Goal: Task Accomplishment & Management: Use online tool/utility

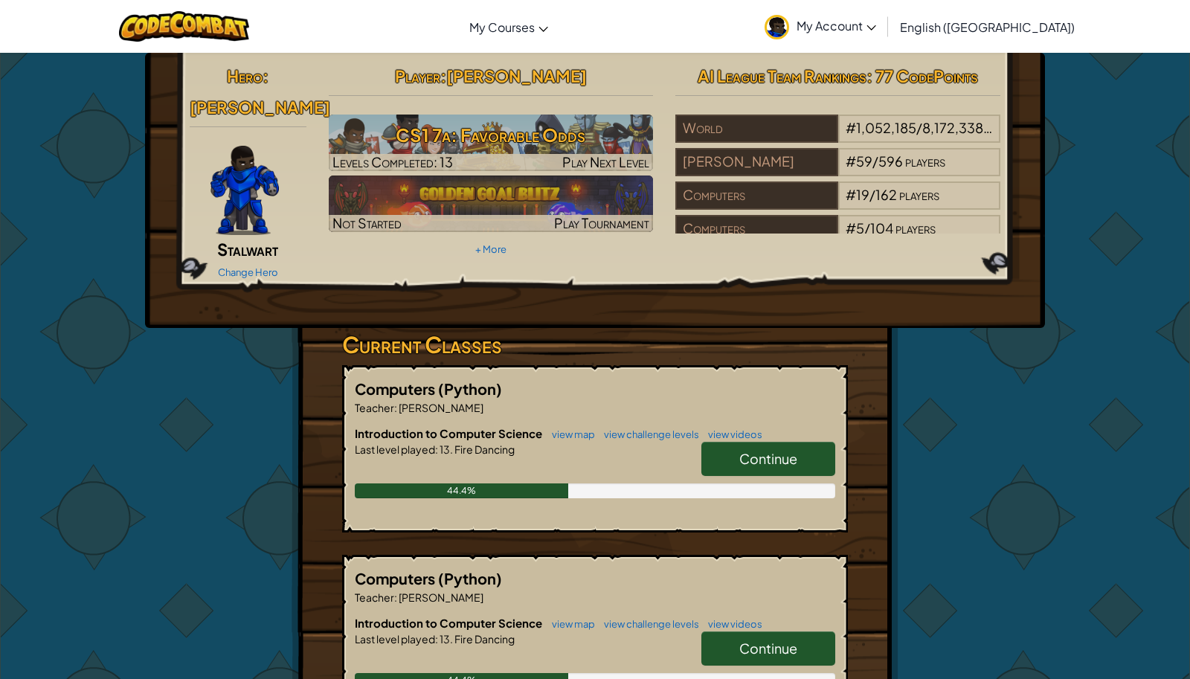
click at [773, 450] on span "Continue" at bounding box center [768, 458] width 58 height 17
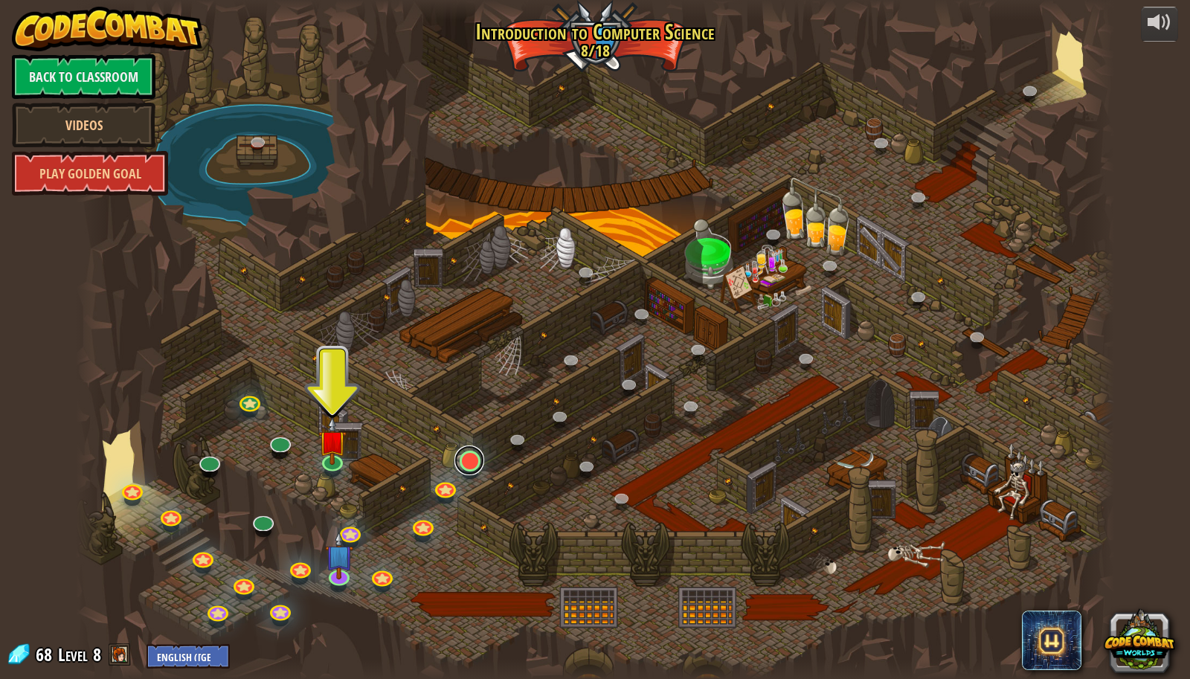
click at [470, 448] on link at bounding box center [469, 460] width 30 height 30
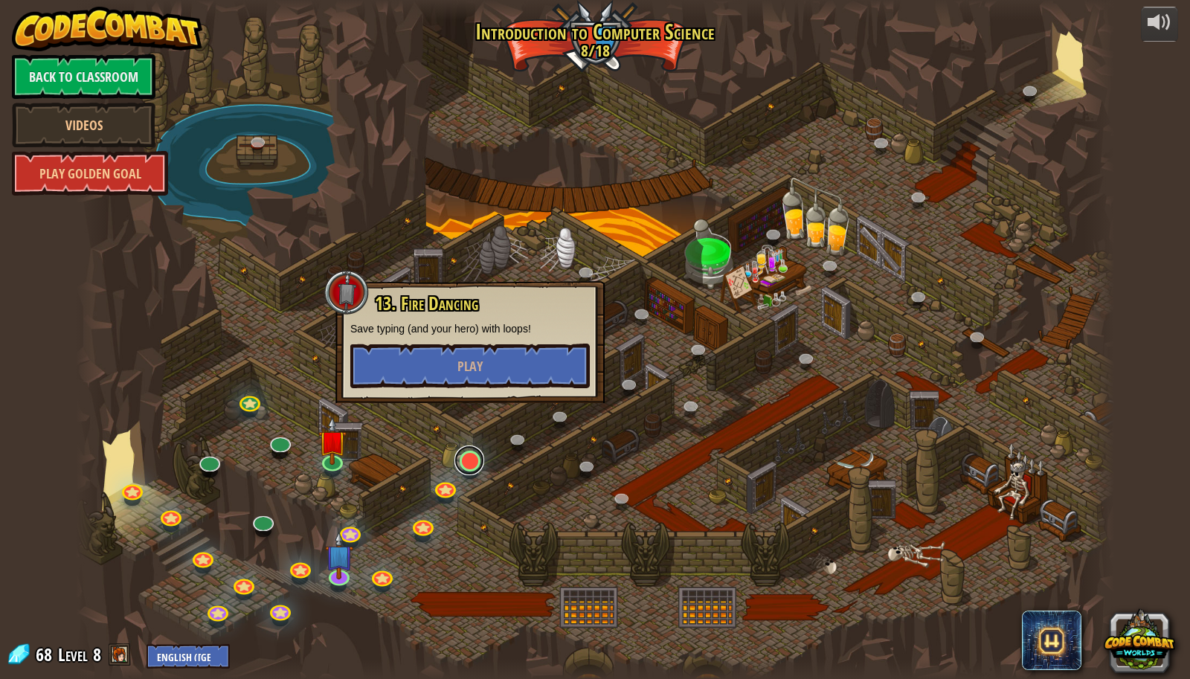
click at [466, 455] on link at bounding box center [469, 460] width 30 height 30
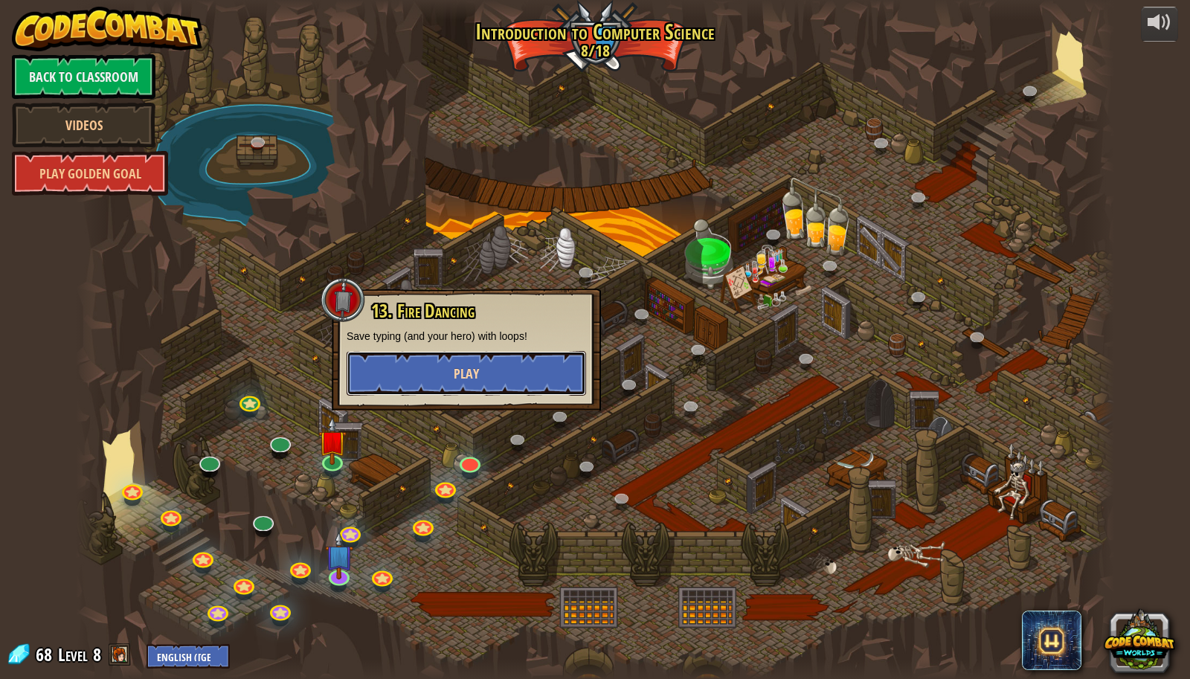
click at [481, 374] on button "Play" at bounding box center [466, 373] width 239 height 45
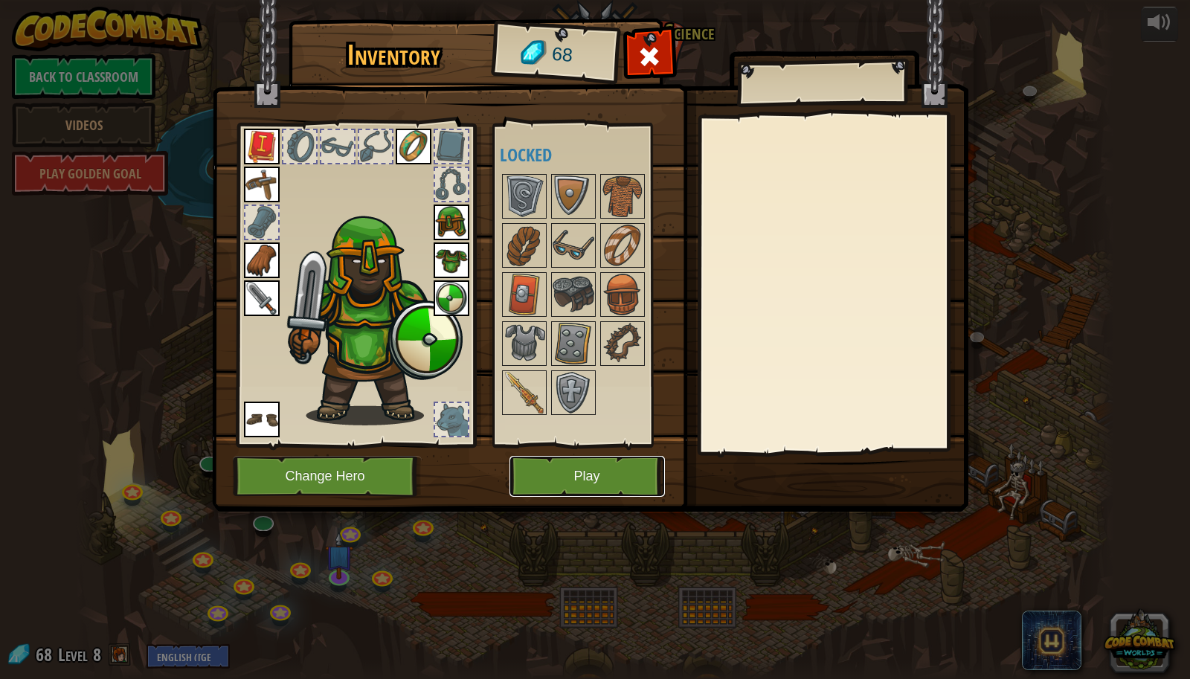
click at [574, 467] on button "Play" at bounding box center [586, 476] width 155 height 41
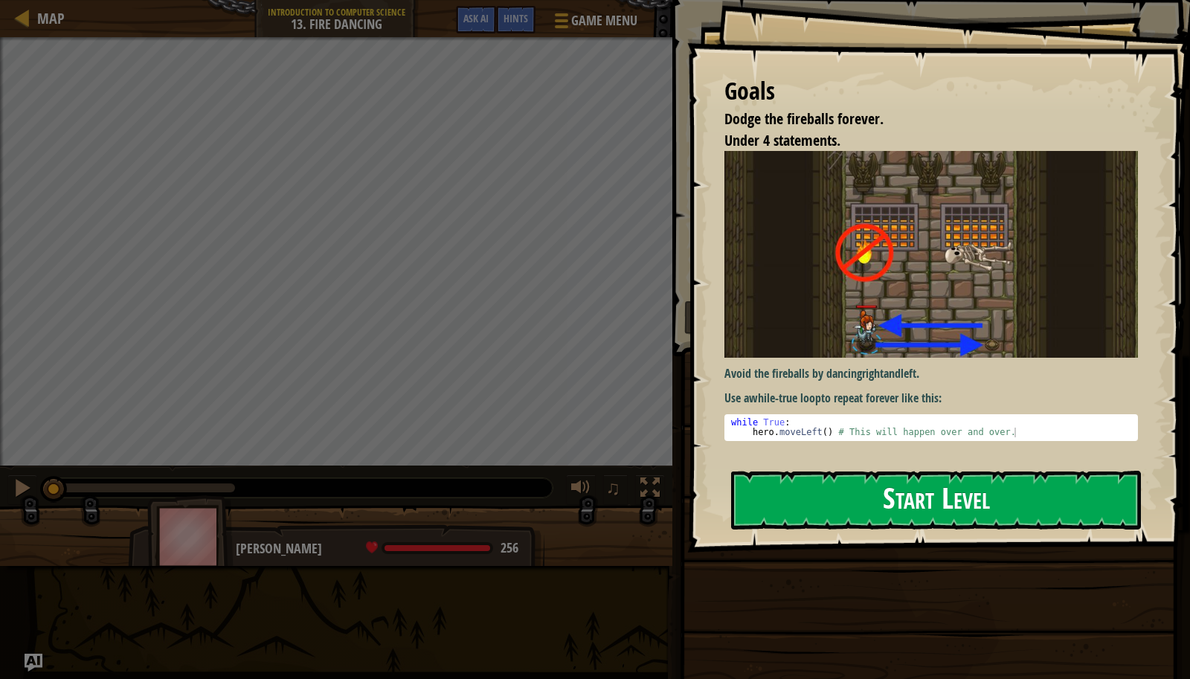
click at [961, 503] on button "Start Level" at bounding box center [936, 500] width 410 height 59
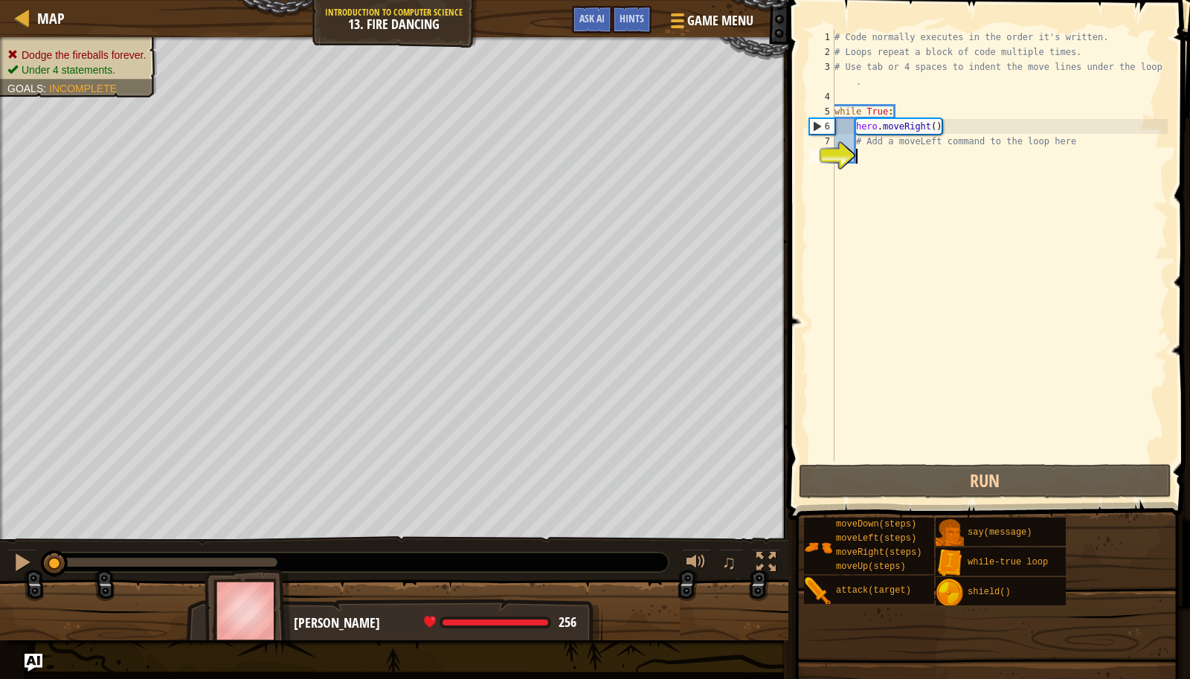
type textarea "h"
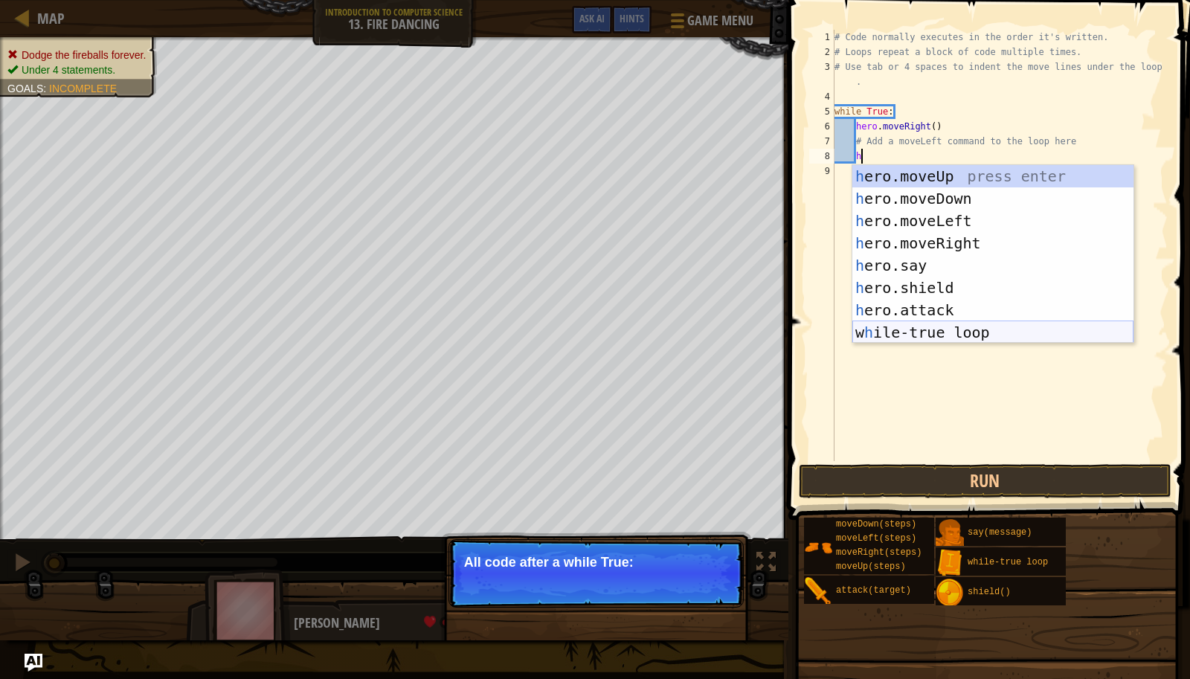
click at [937, 324] on div "h ero.moveUp press enter h ero.moveDown press enter h ero.moveLeft press enter …" at bounding box center [992, 276] width 281 height 223
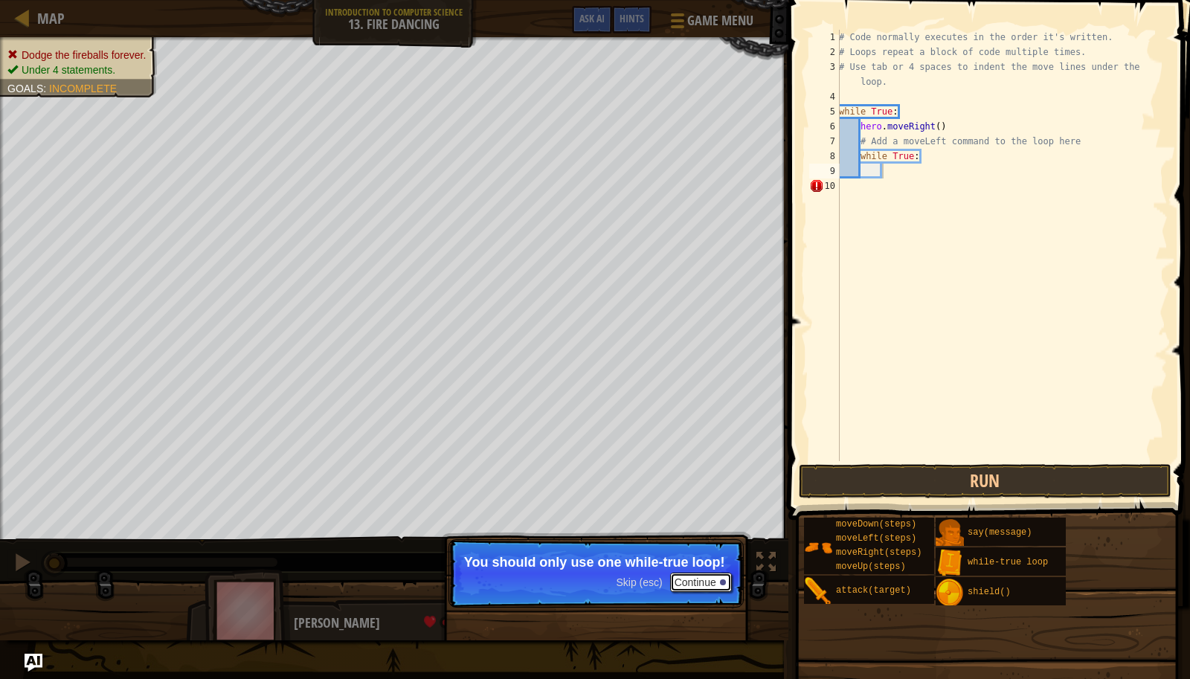
click at [697, 580] on button "Continue" at bounding box center [701, 582] width 62 height 19
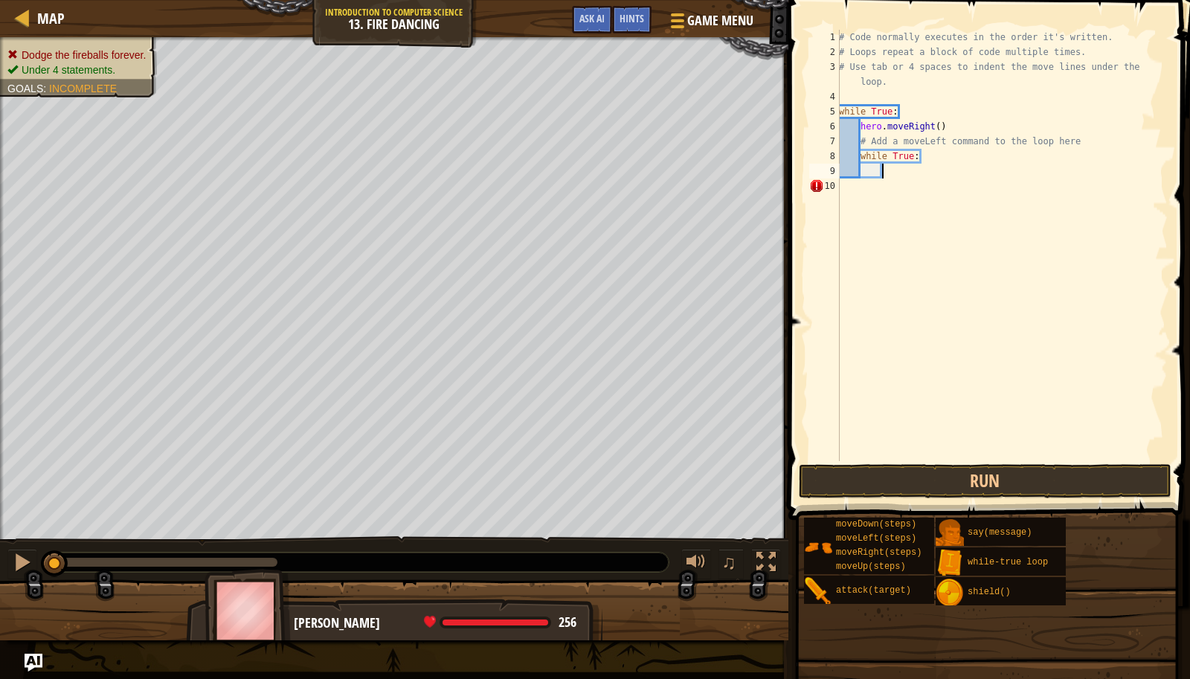
type textarea "h"
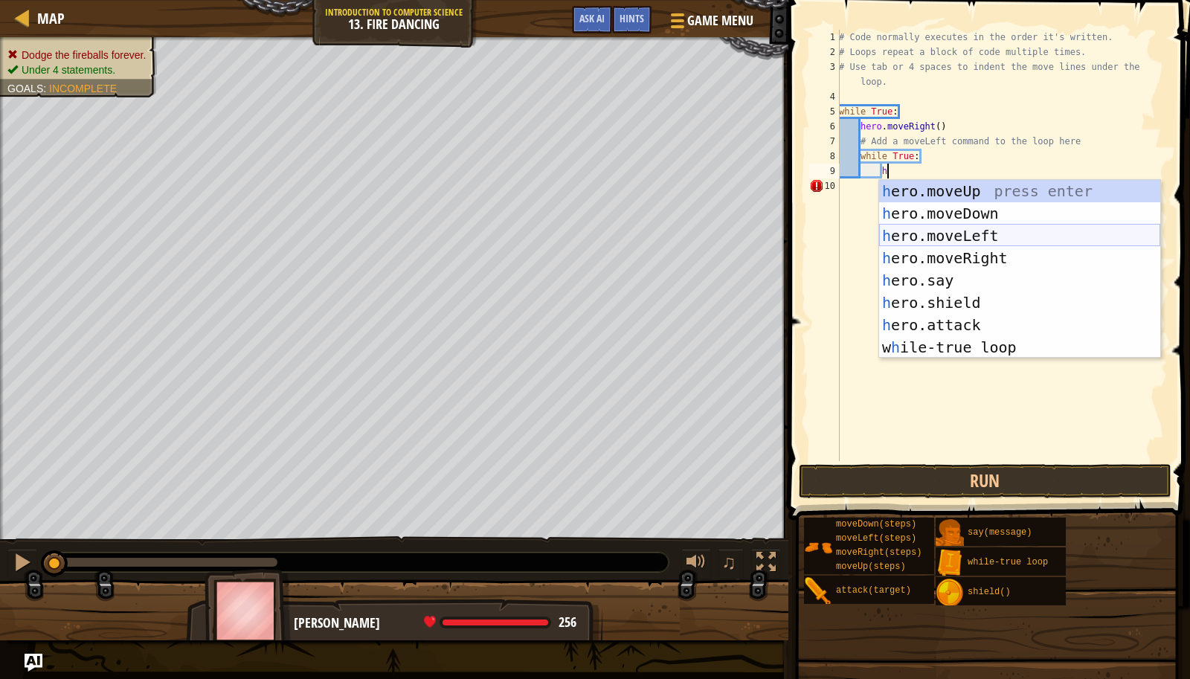
scroll to position [6, 3]
click at [1016, 349] on div "h ero.moveUp press enter h ero.moveDown press enter h ero.moveLeft press enter …" at bounding box center [1019, 291] width 281 height 223
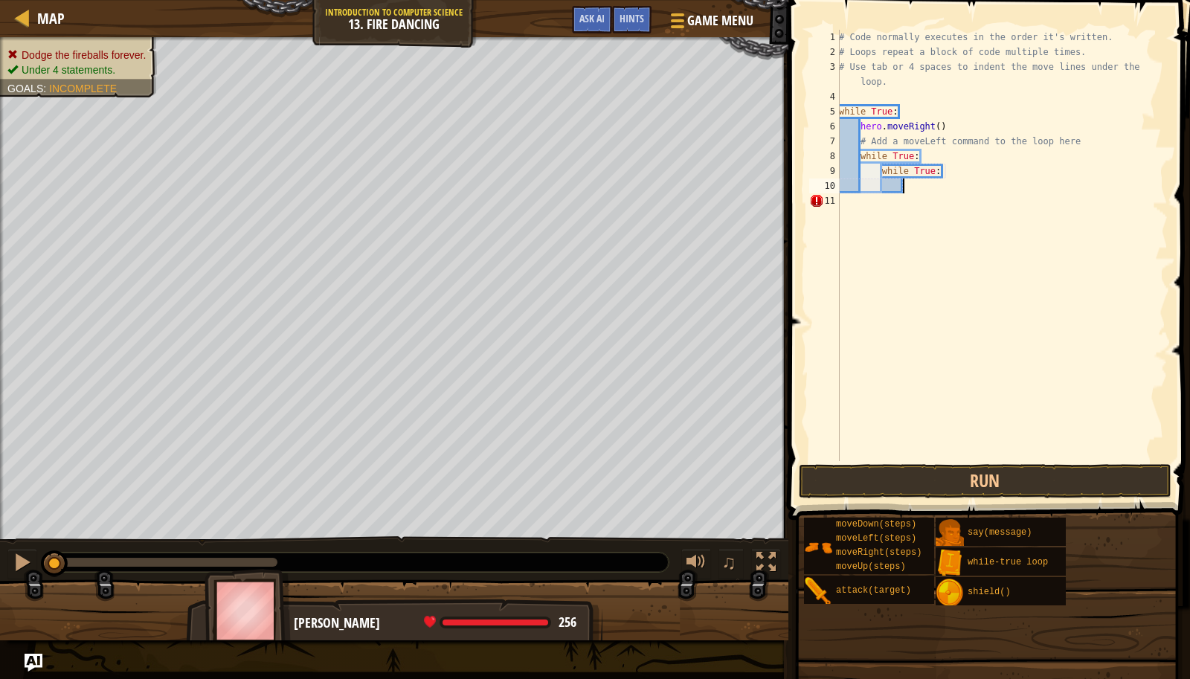
type textarea "h"
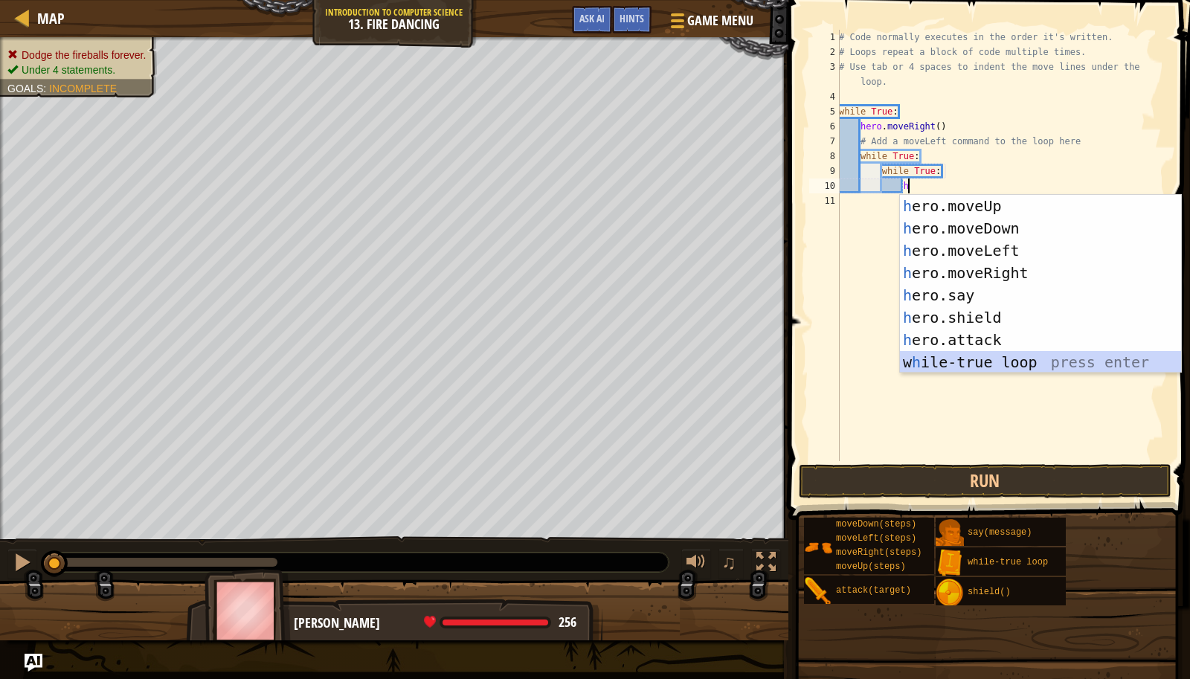
click at [988, 365] on div "h ero.moveUp press enter h ero.moveDown press enter h ero.moveLeft press enter …" at bounding box center [1040, 306] width 281 height 223
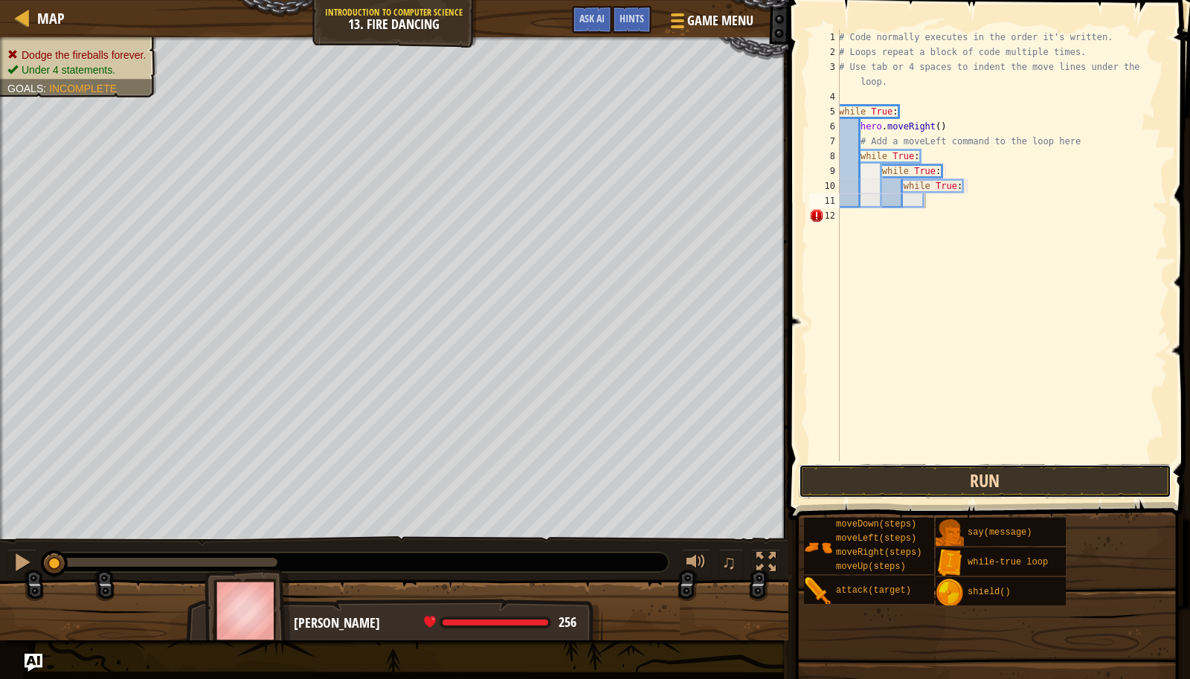
click at [914, 481] on button "Run" at bounding box center [985, 481] width 373 height 34
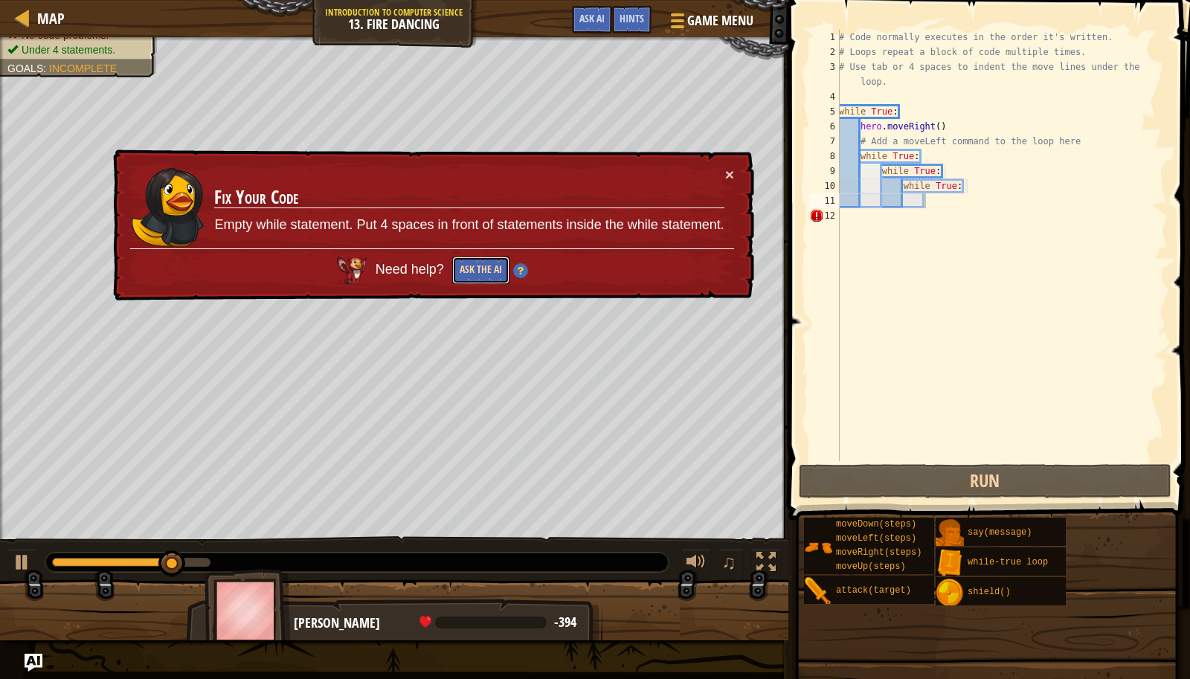
click at [469, 269] on button "Ask the AI" at bounding box center [480, 271] width 57 height 28
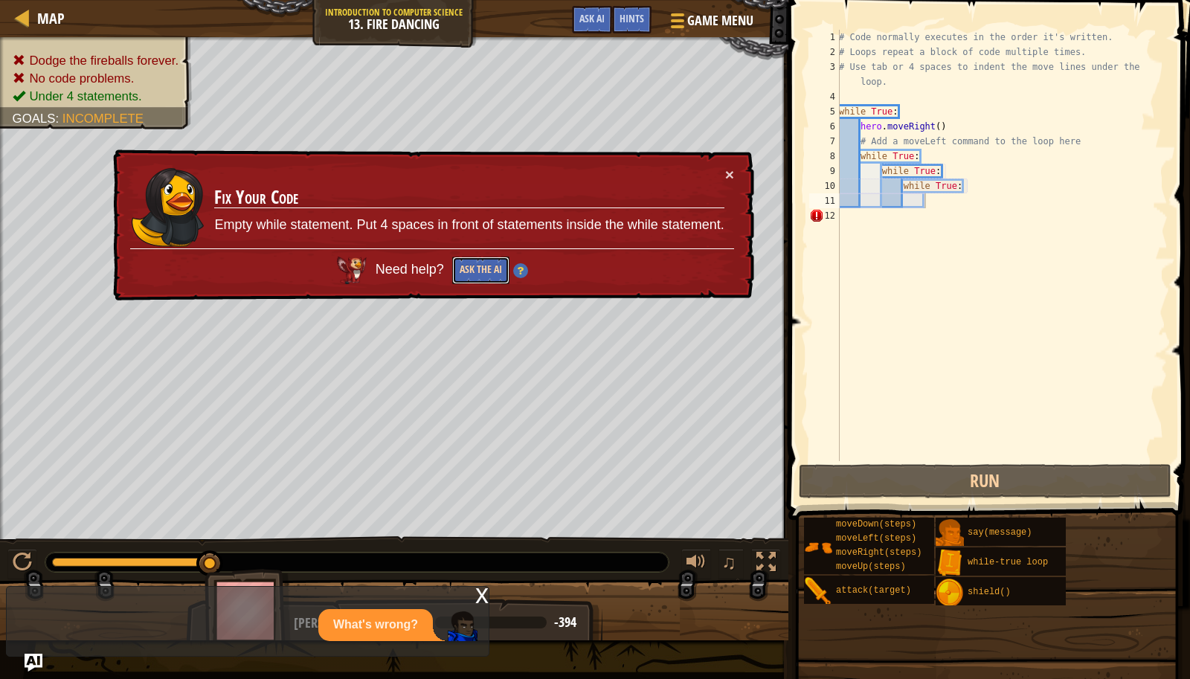
click at [478, 264] on button "Ask the AI" at bounding box center [480, 271] width 57 height 28
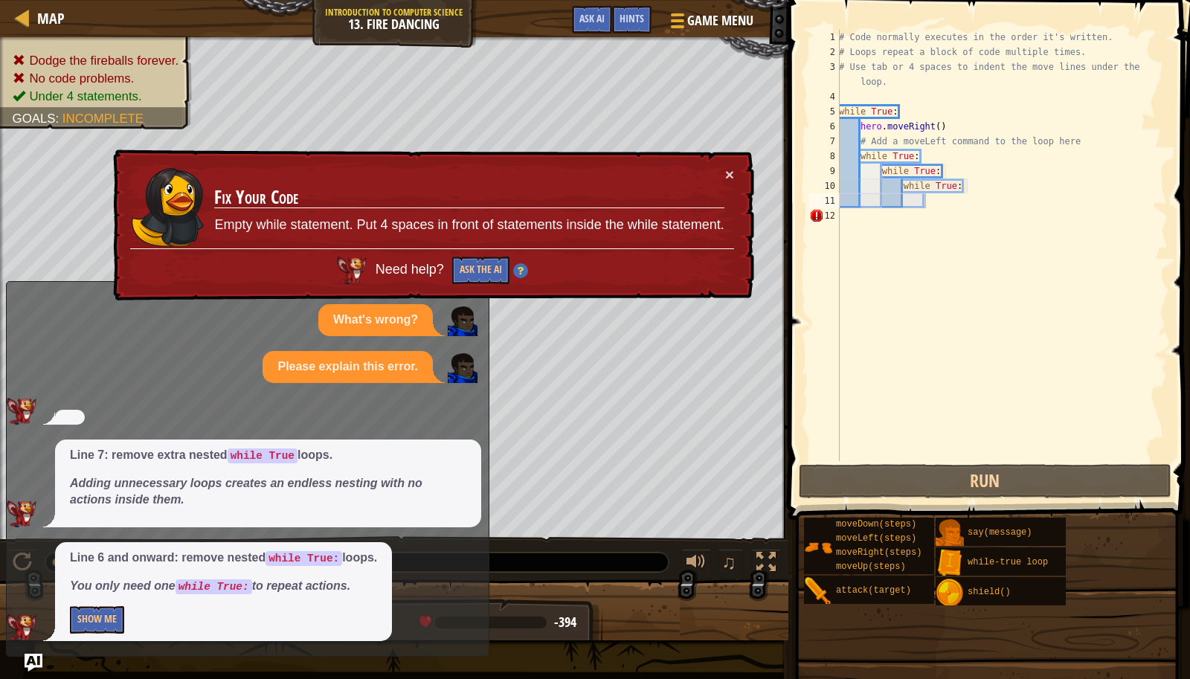
click at [402, 262] on span "Need help?" at bounding box center [412, 269] width 72 height 15
click at [396, 269] on span "Need help?" at bounding box center [412, 269] width 72 height 15
click at [494, 263] on button "Ask the AI" at bounding box center [480, 271] width 57 height 28
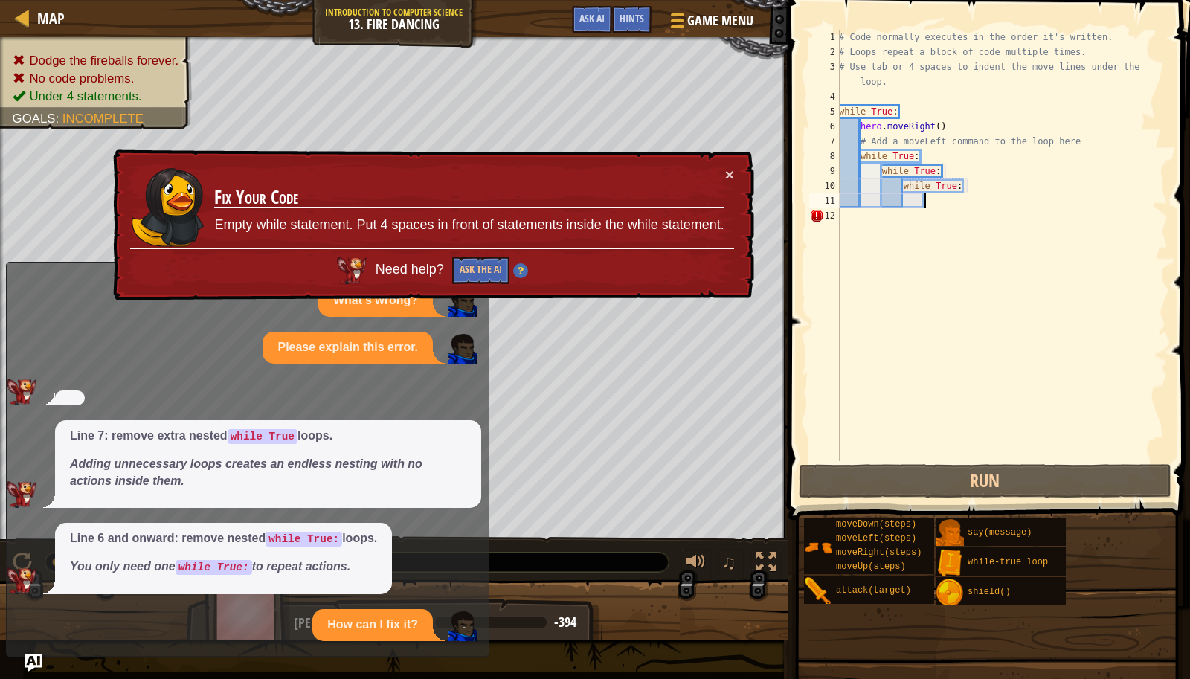
scroll to position [79, 0]
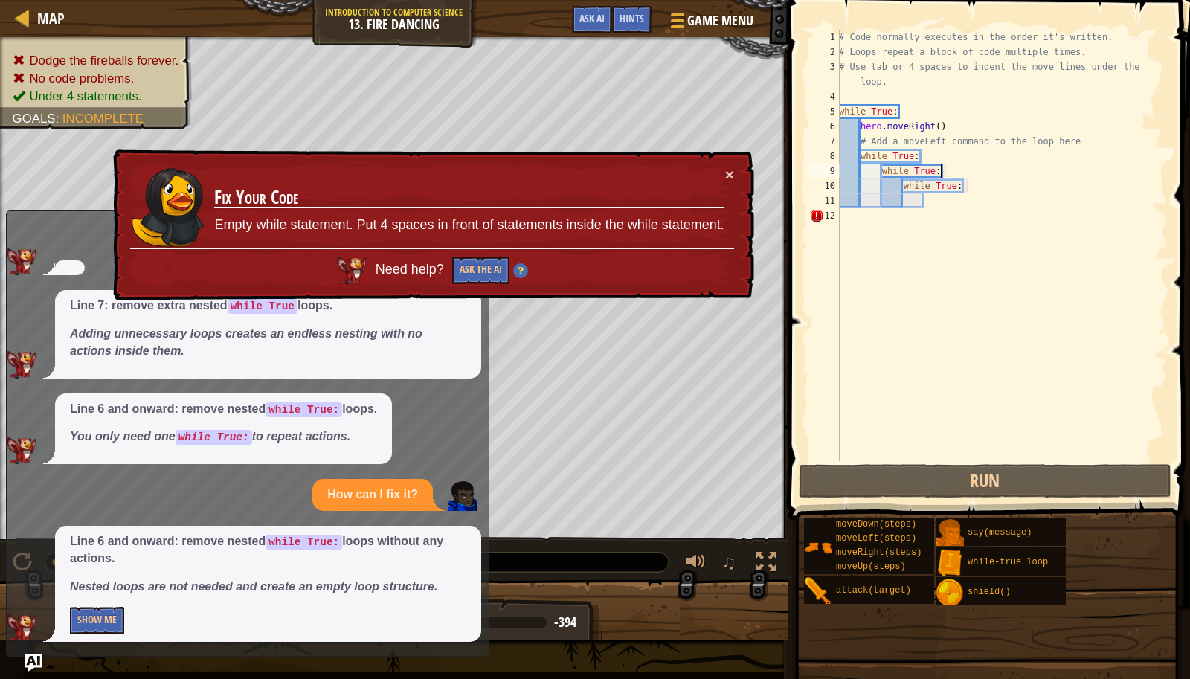
click at [964, 167] on div "# Code normally executes in the order it's written. # Loops repeat a block of c…" at bounding box center [1002, 260] width 332 height 461
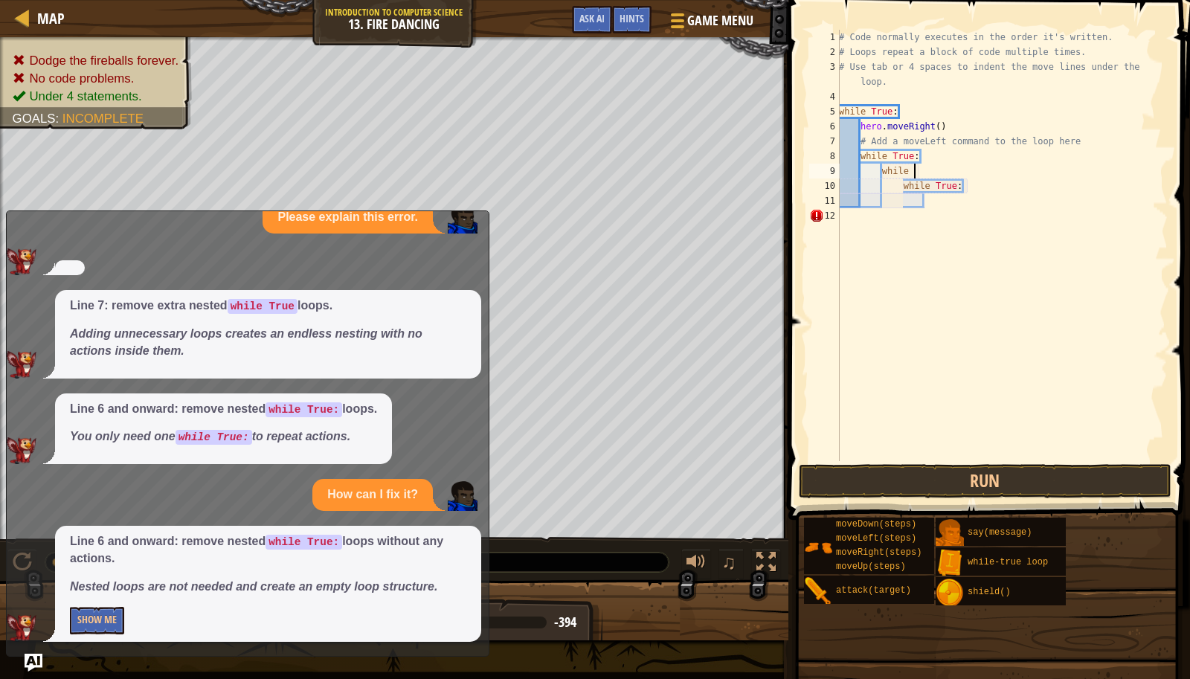
type textarea "w"
click at [990, 193] on div "# Code normally executes in the order it's written. # Loops repeat a block of c…" at bounding box center [1002, 260] width 332 height 461
type textarea "w"
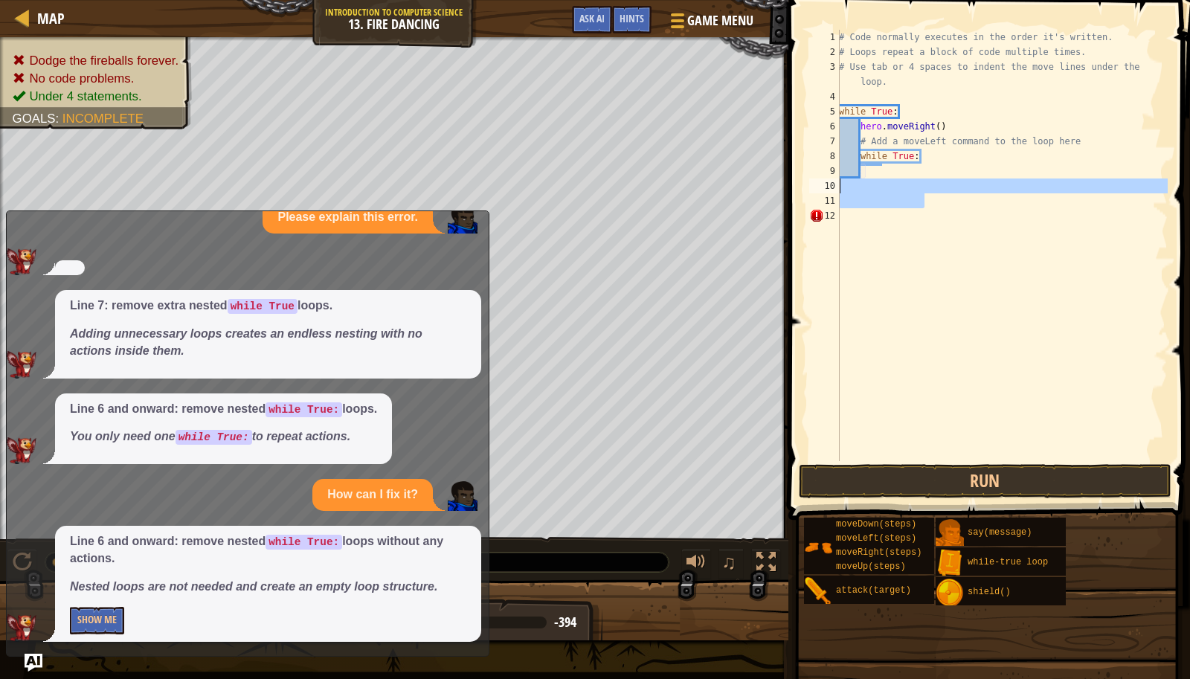
drag, startPoint x: 935, startPoint y: 197, endPoint x: 944, endPoint y: 187, distance: 13.2
click at [944, 187] on div "# Code normally executes in the order it's written. # Loops repeat a block of c…" at bounding box center [1002, 260] width 332 height 461
click at [940, 197] on div "# Code normally executes in the order it's written. # Loops repeat a block of c…" at bounding box center [1002, 245] width 332 height 431
click at [861, 152] on div "# Code normally executes in the order it's written. # Loops repeat a block of c…" at bounding box center [1002, 260] width 332 height 461
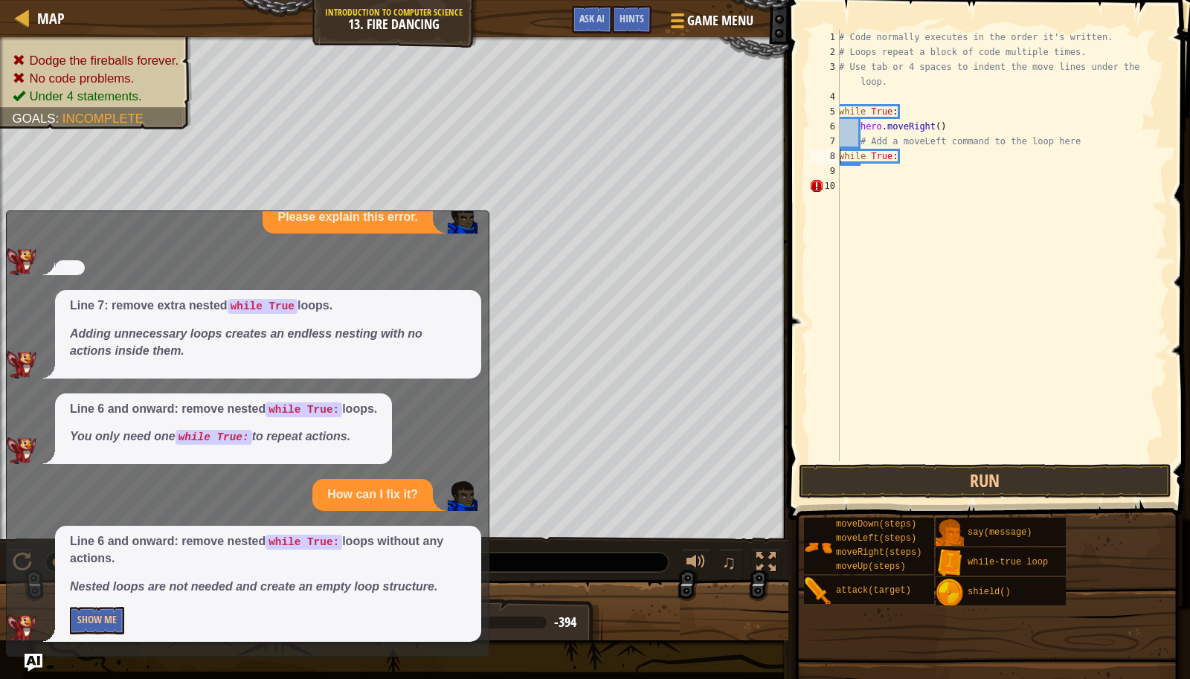
type textarea "# Add a moveLeft command to the loop herewhile True:"
click at [859, 137] on div "# Code normally executes in the order it's written. # Loops repeat a block of c…" at bounding box center [999, 260] width 337 height 461
click at [837, 153] on div "# Code normally executes in the order it's written. # Loops repeat a block of c…" at bounding box center [999, 260] width 337 height 461
click at [833, 151] on div "8" at bounding box center [821, 156] width 25 height 15
click at [839, 151] on div "# Code normally executes in the order it's written. # Loops repeat a block of c…" at bounding box center [999, 260] width 337 height 461
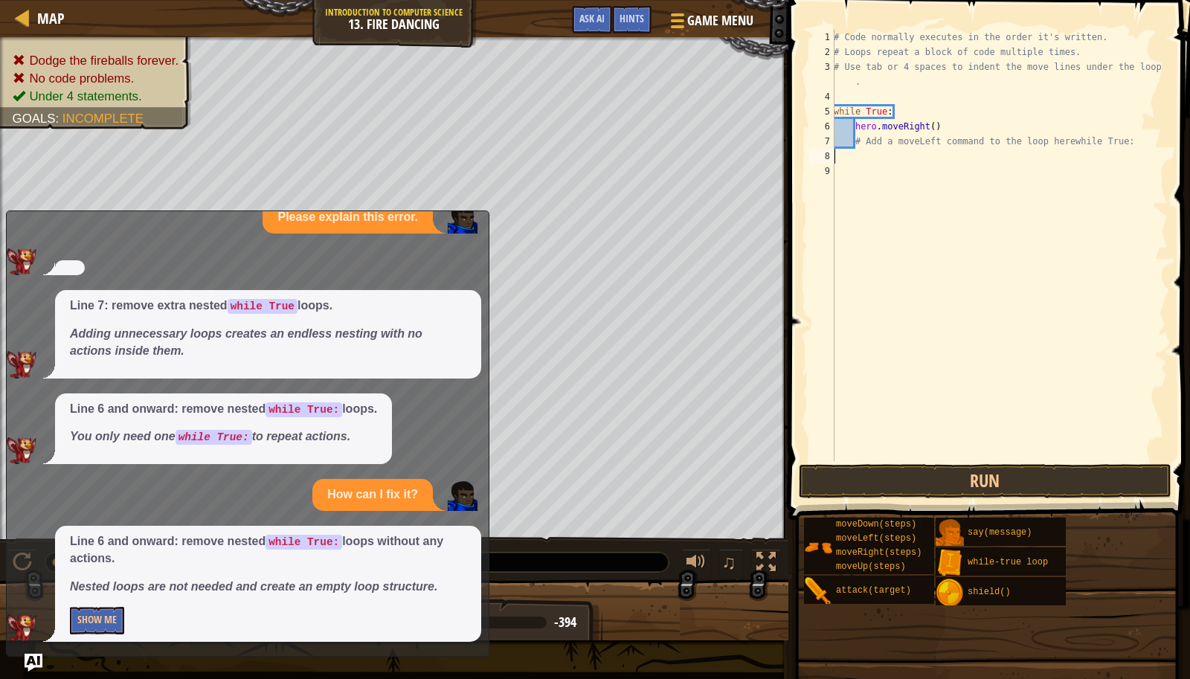
click at [840, 161] on div "# Code normally executes in the order it's written. # Loops repeat a block of c…" at bounding box center [999, 260] width 337 height 461
type textarea "h"
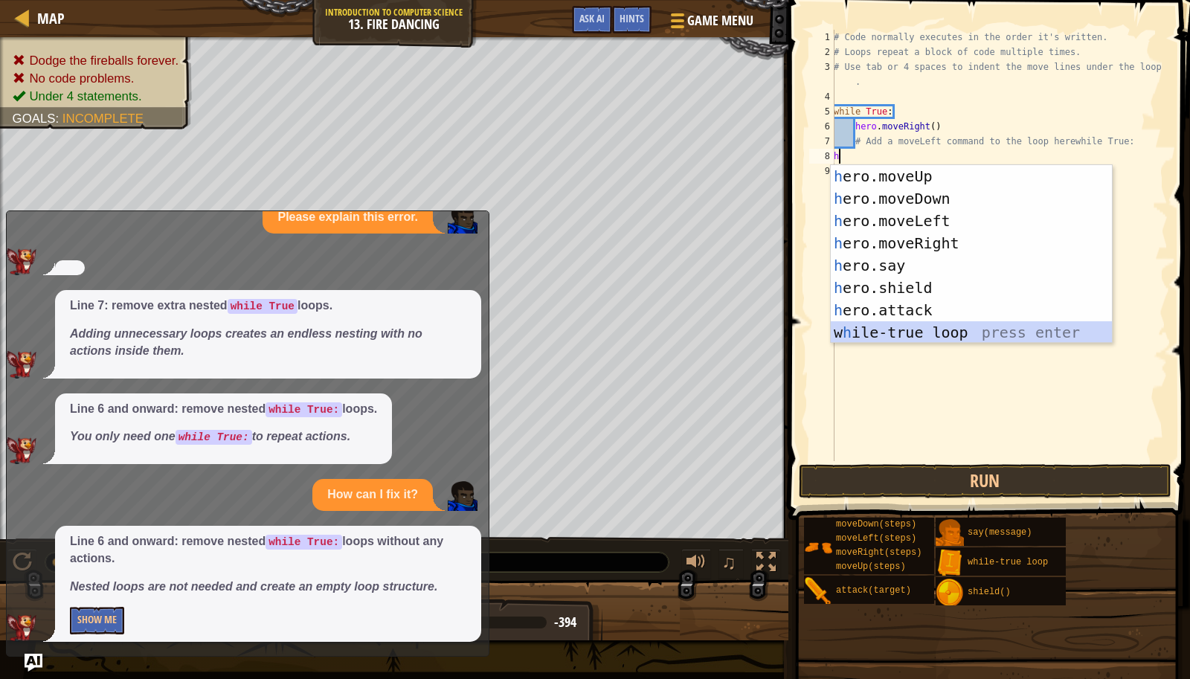
drag, startPoint x: 905, startPoint y: 330, endPoint x: 912, endPoint y: 335, distance: 9.1
click at [906, 330] on div "h ero.moveUp press enter h ero.moveDown press enter h ero.moveLeft press enter …" at bounding box center [971, 276] width 281 height 223
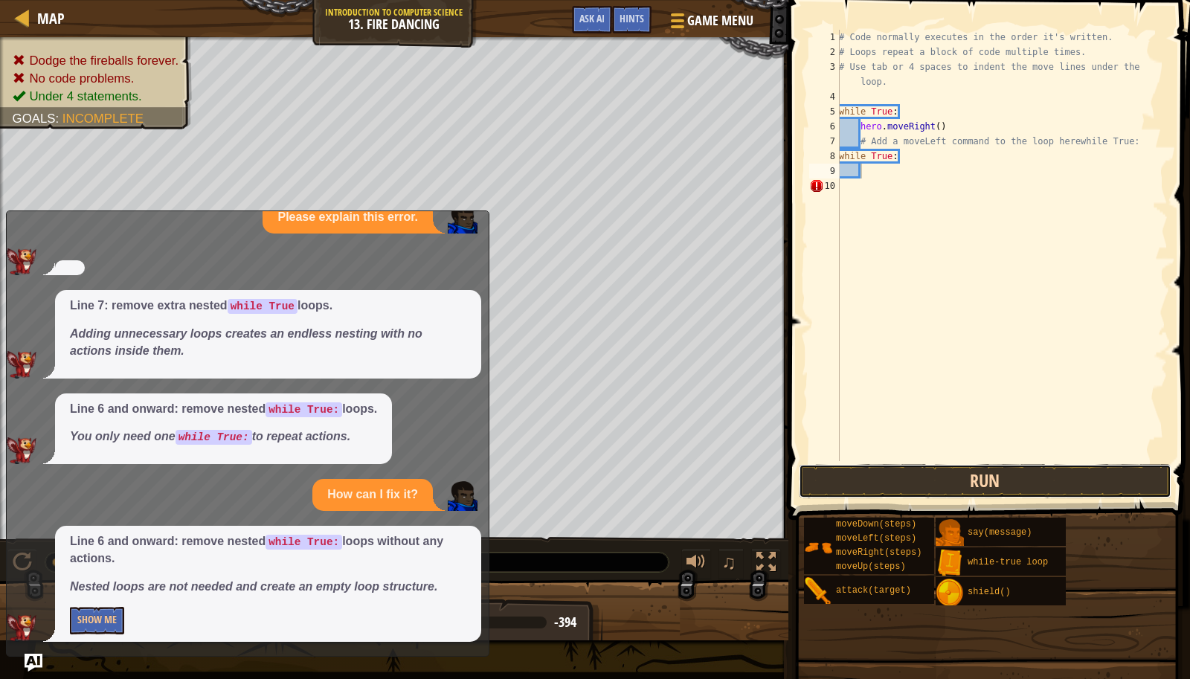
click at [949, 470] on button "Run" at bounding box center [985, 481] width 373 height 34
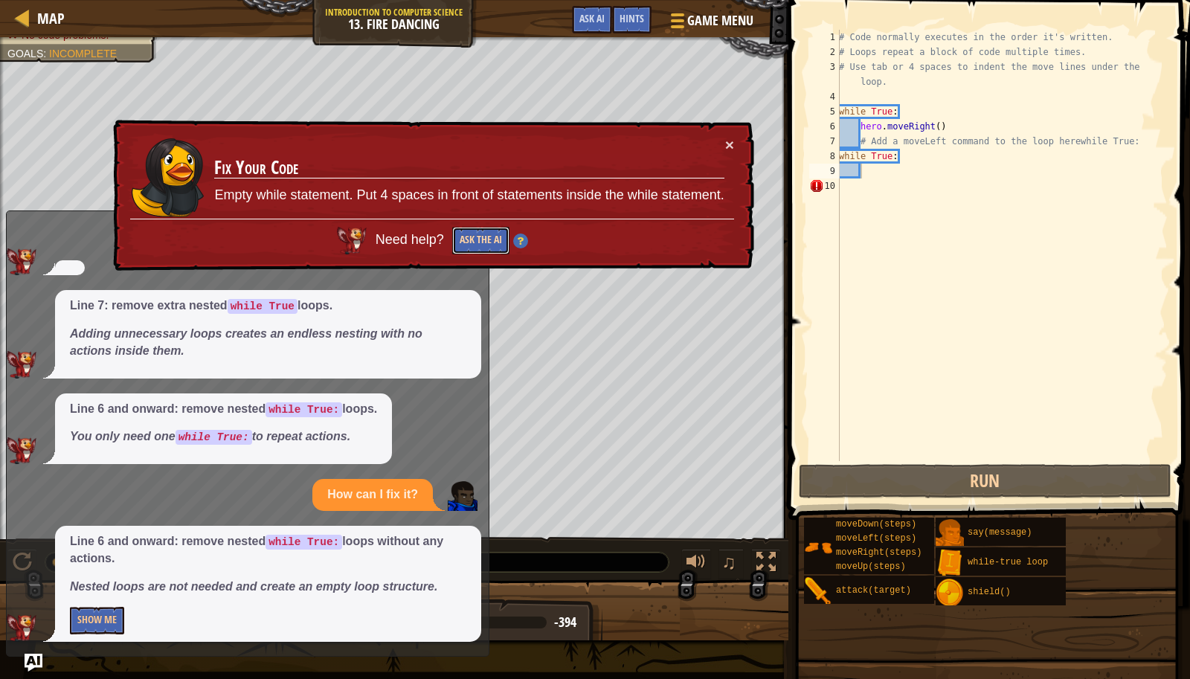
drag, startPoint x: 481, startPoint y: 234, endPoint x: 494, endPoint y: 235, distance: 12.7
click at [494, 235] on button "Ask the AI" at bounding box center [480, 241] width 57 height 28
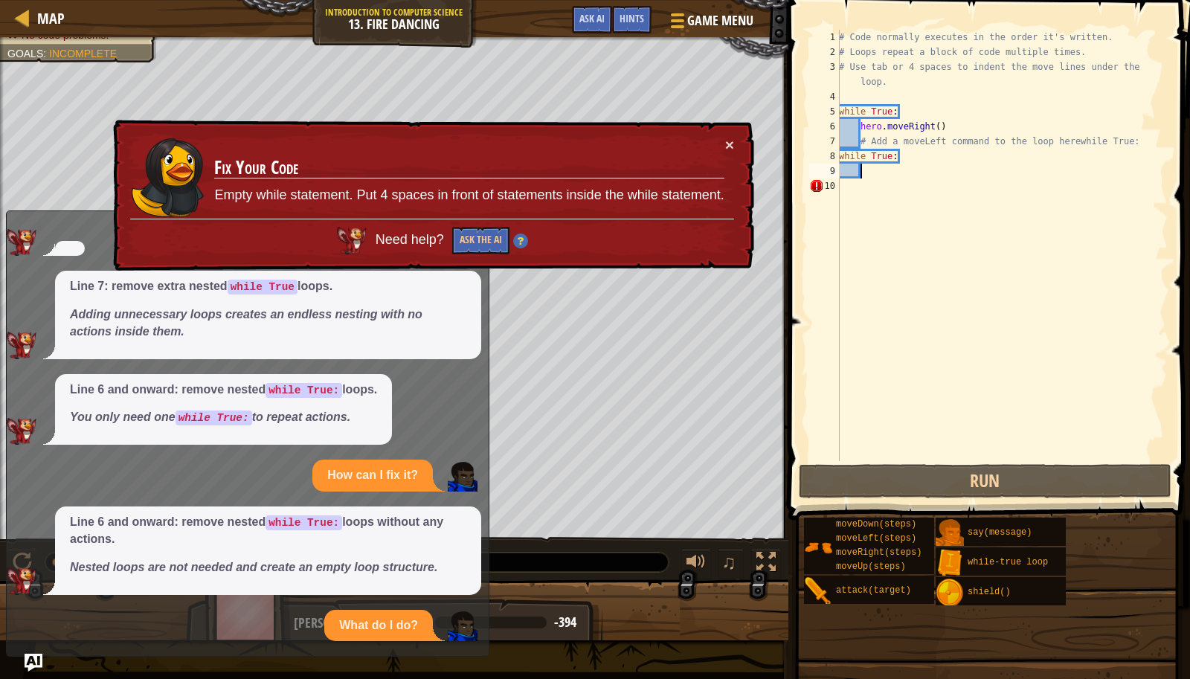
drag, startPoint x: 221, startPoint y: 538, endPoint x: 202, endPoint y: 537, distance: 18.6
click at [202, 537] on span "Line 6 and onward: remove nested while True: loops without any actions. Nested …" at bounding box center [268, 545] width 396 height 62
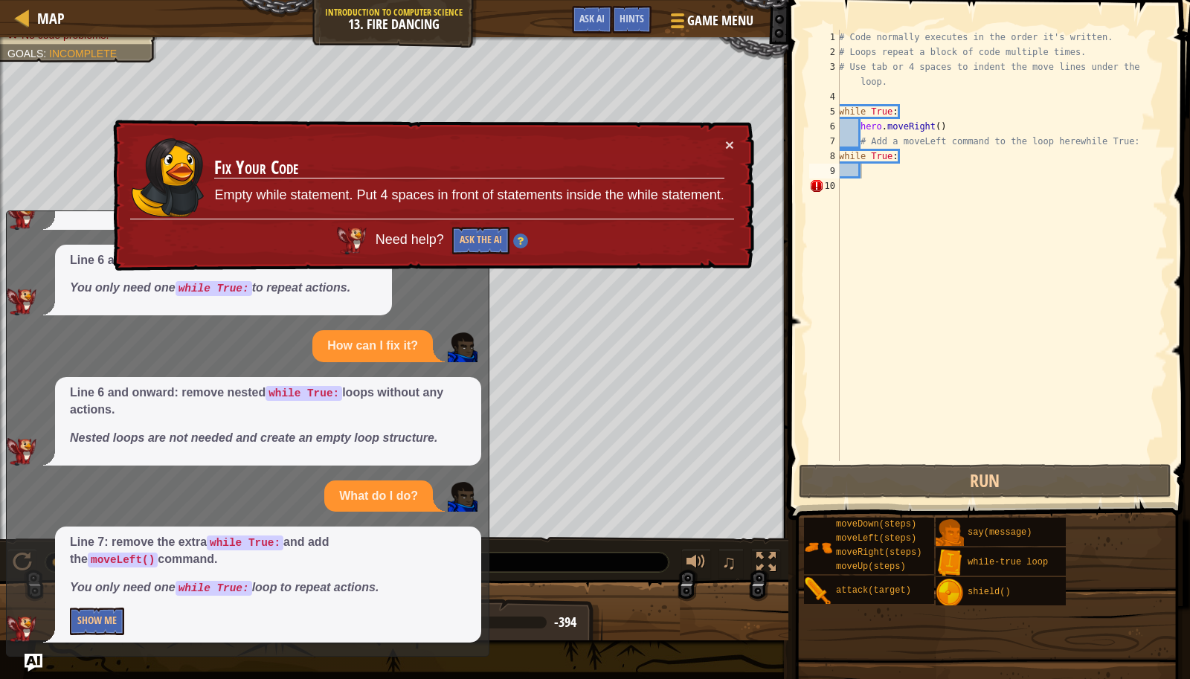
scroll to position [228, 0]
click at [81, 623] on button "Show Me" at bounding box center [97, 621] width 54 height 28
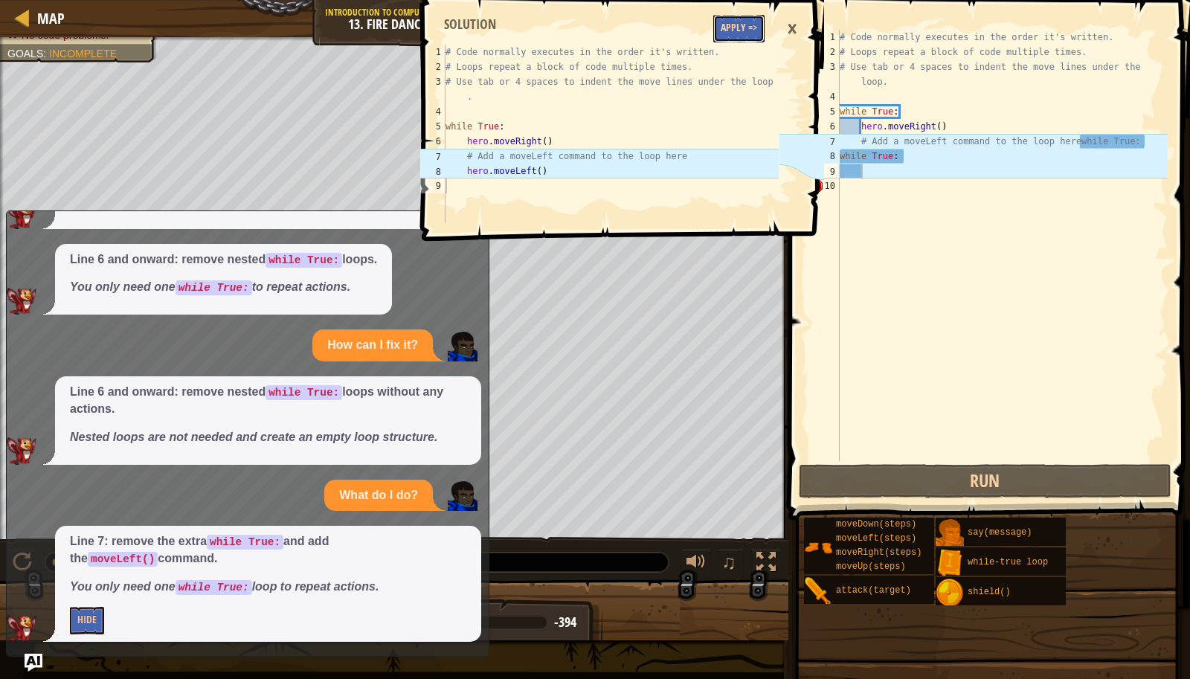
click at [730, 20] on button "Apply =>" at bounding box center [738, 29] width 51 height 28
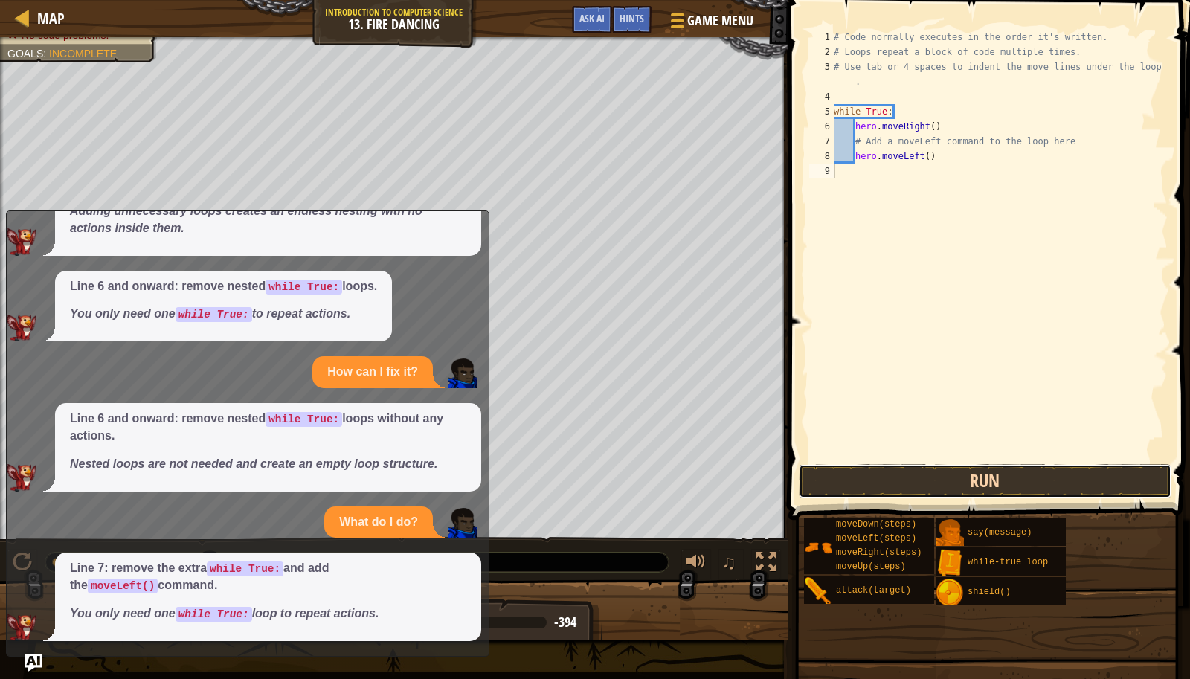
click at [915, 485] on button "Run" at bounding box center [985, 481] width 373 height 34
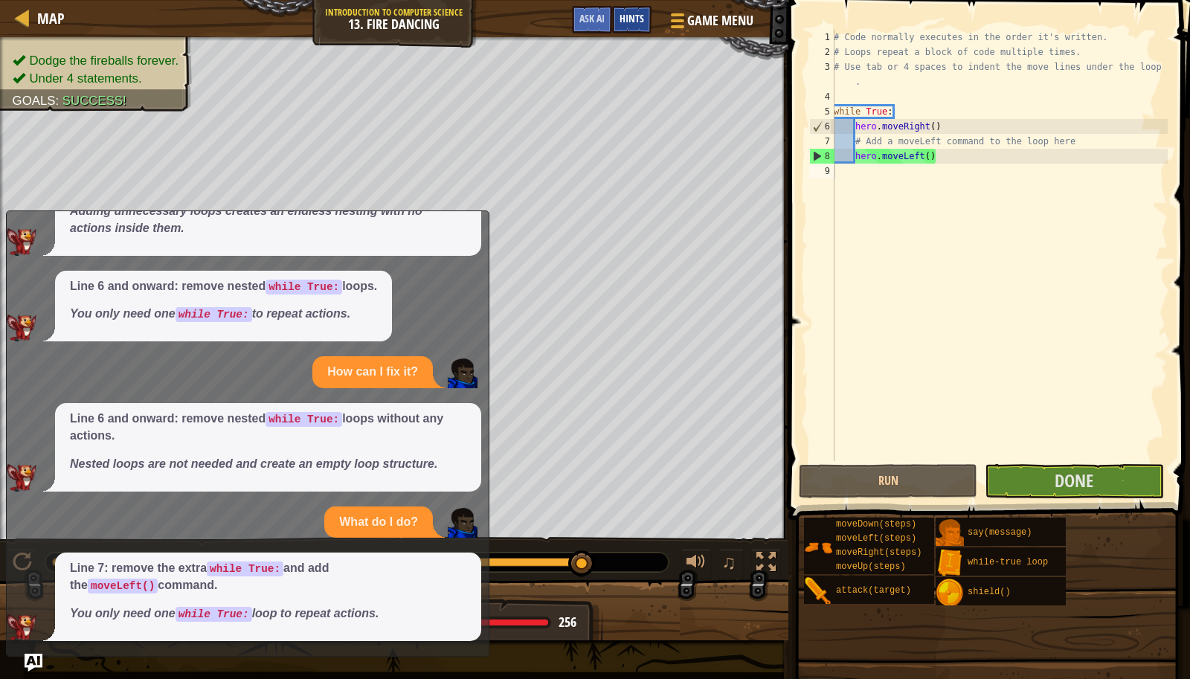
click at [631, 18] on span "Hints" at bounding box center [631, 18] width 25 height 14
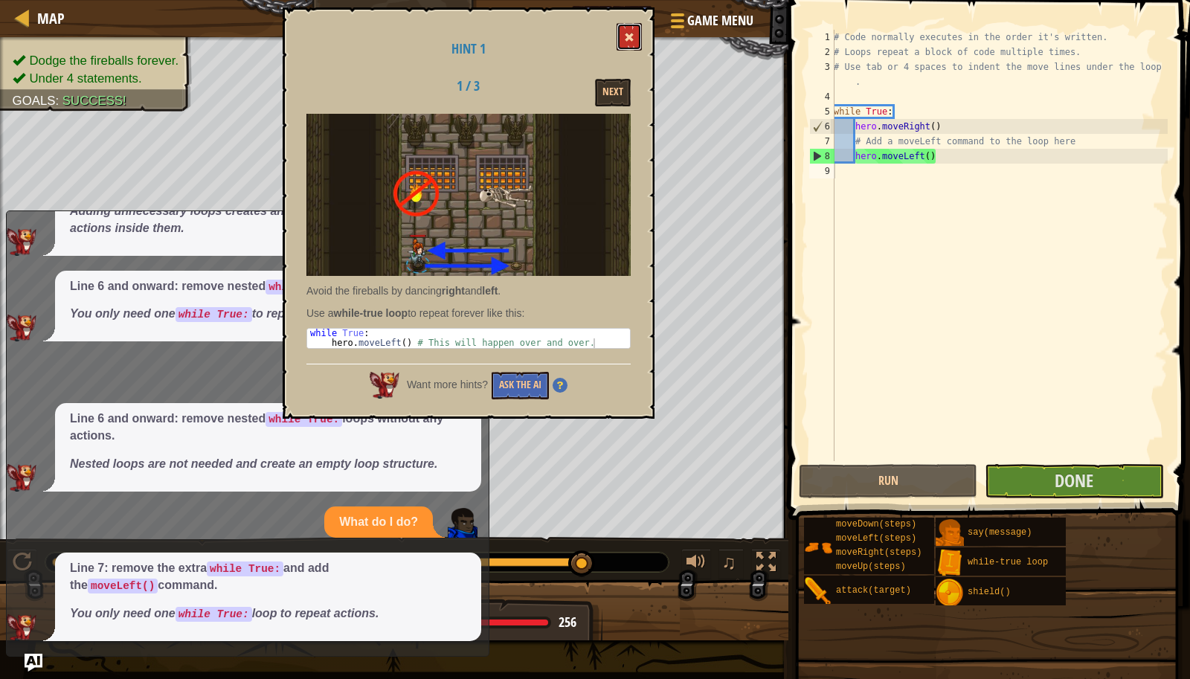
click at [631, 28] on button at bounding box center [628, 37] width 25 height 28
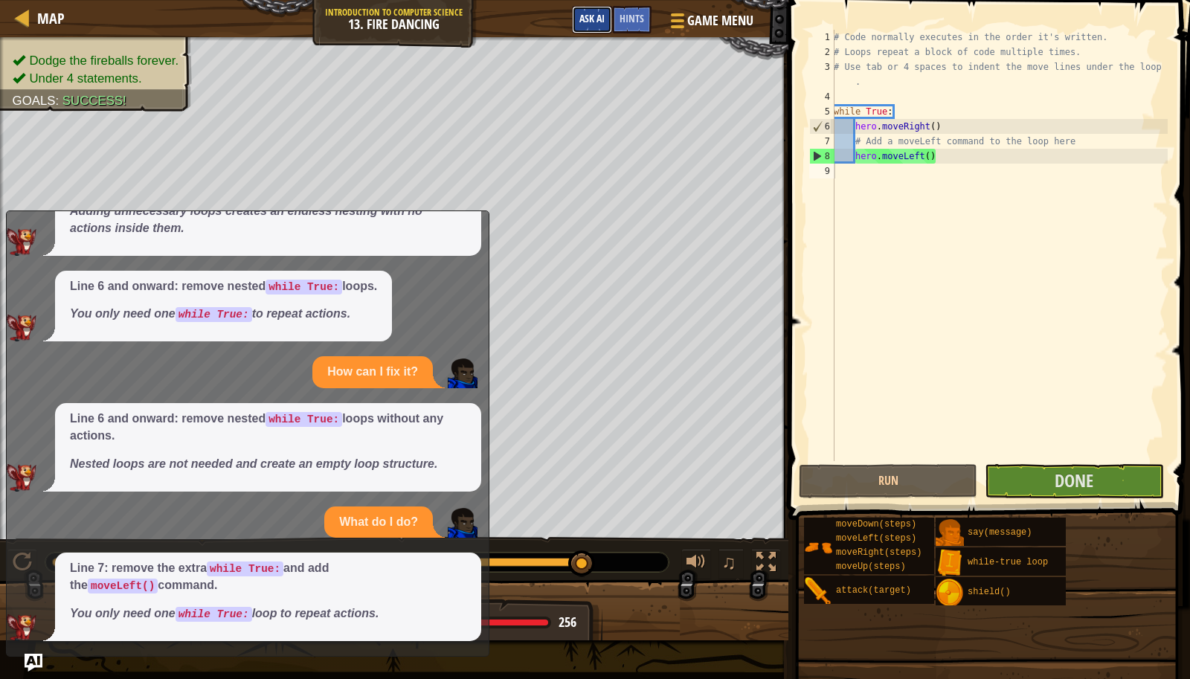
click at [597, 22] on span "Ask AI" at bounding box center [591, 18] width 25 height 14
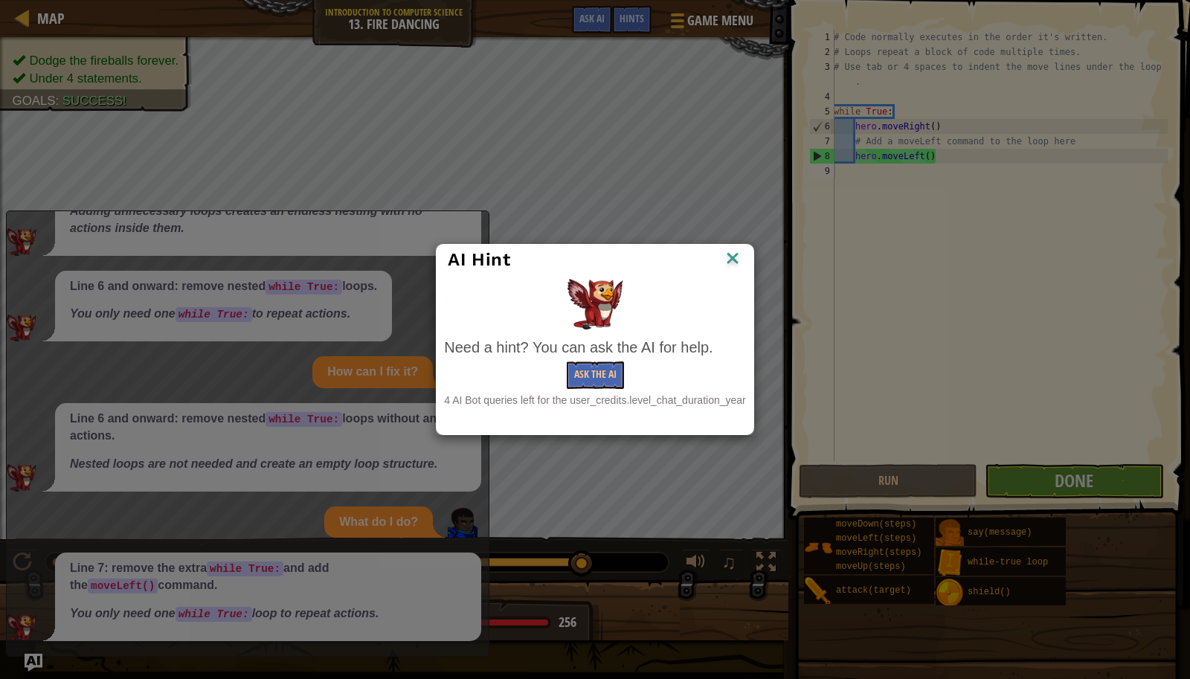
click at [731, 252] on img at bounding box center [732, 259] width 19 height 22
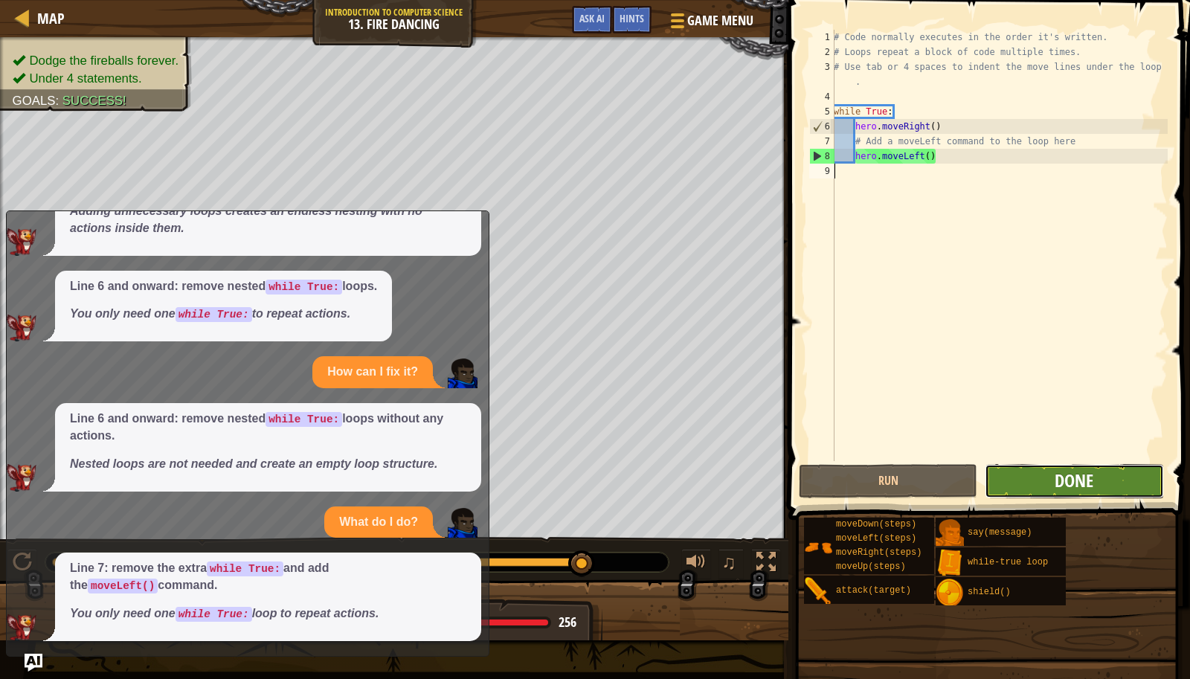
click at [1089, 480] on span "Done" at bounding box center [1073, 480] width 39 height 24
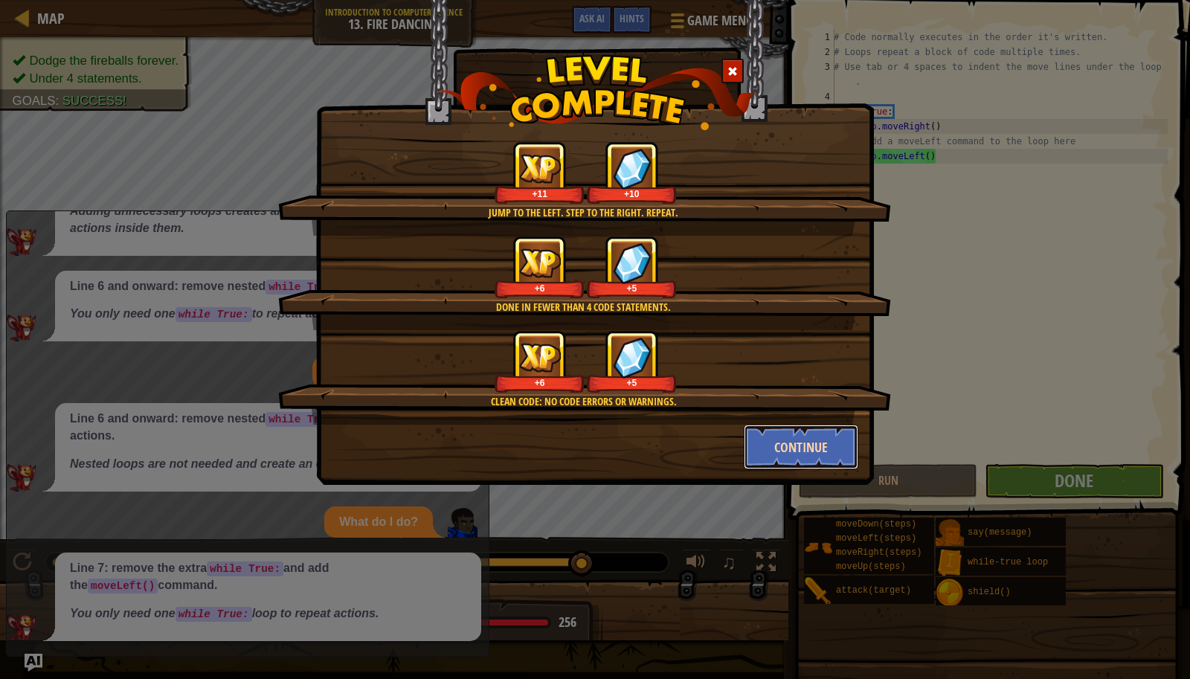
click at [758, 439] on button "Continue" at bounding box center [801, 447] width 115 height 45
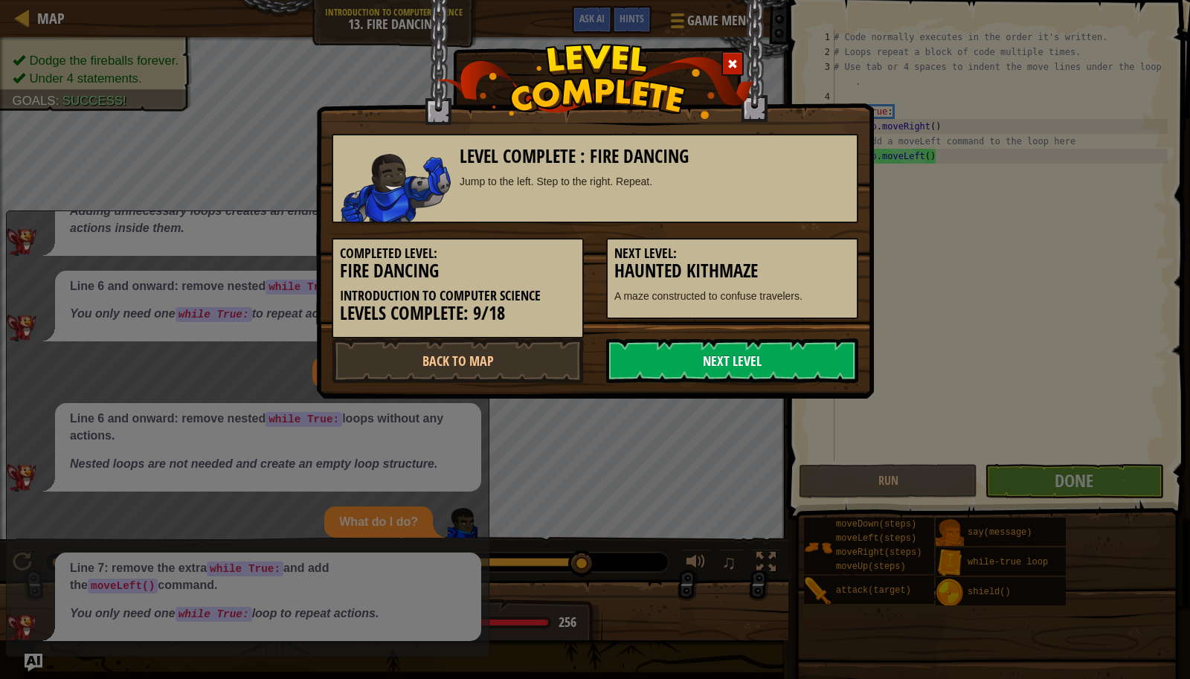
drag, startPoint x: 747, startPoint y: 349, endPoint x: 750, endPoint y: 358, distance: 10.1
click at [750, 358] on link "Next Level" at bounding box center [732, 360] width 252 height 45
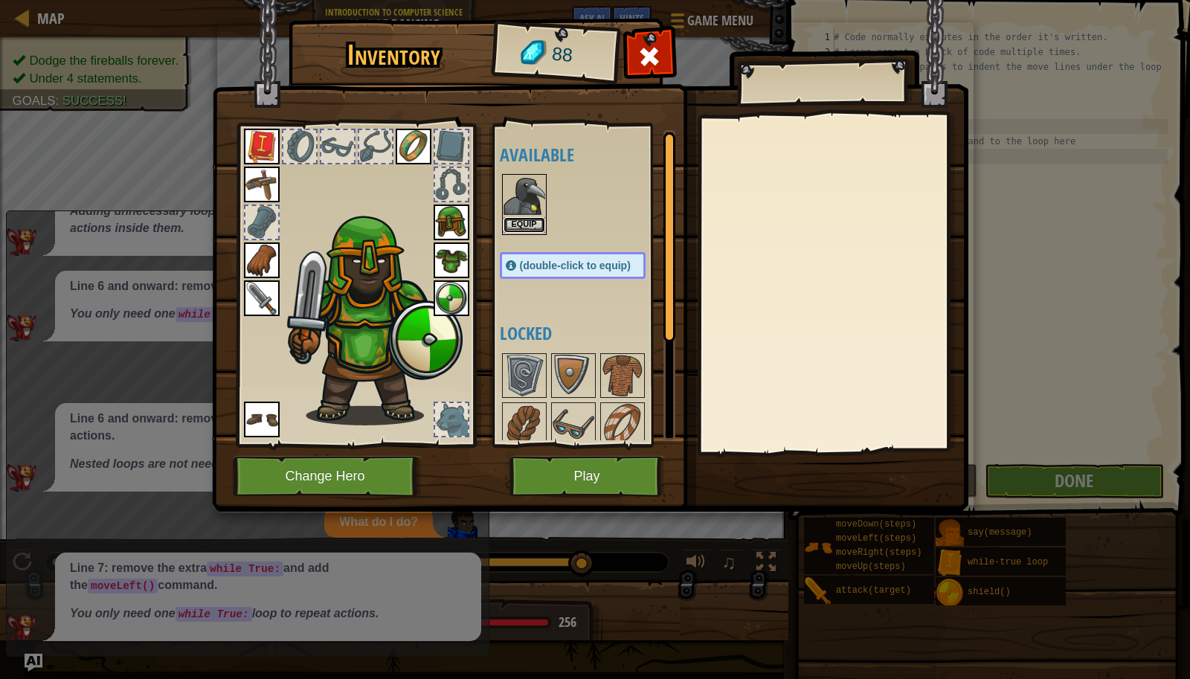
click at [522, 218] on button "Equip" at bounding box center [524, 225] width 42 height 16
